Goal: Find specific page/section: Find specific page/section

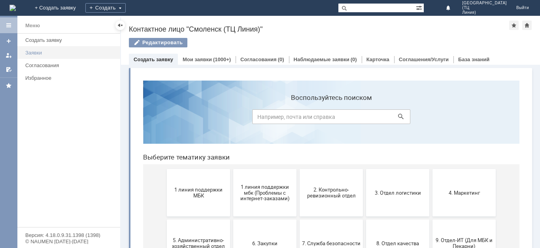
click at [31, 51] on div "Заявки" at bounding box center [70, 53] width 90 height 6
